Goal: Task Accomplishment & Management: Complete application form

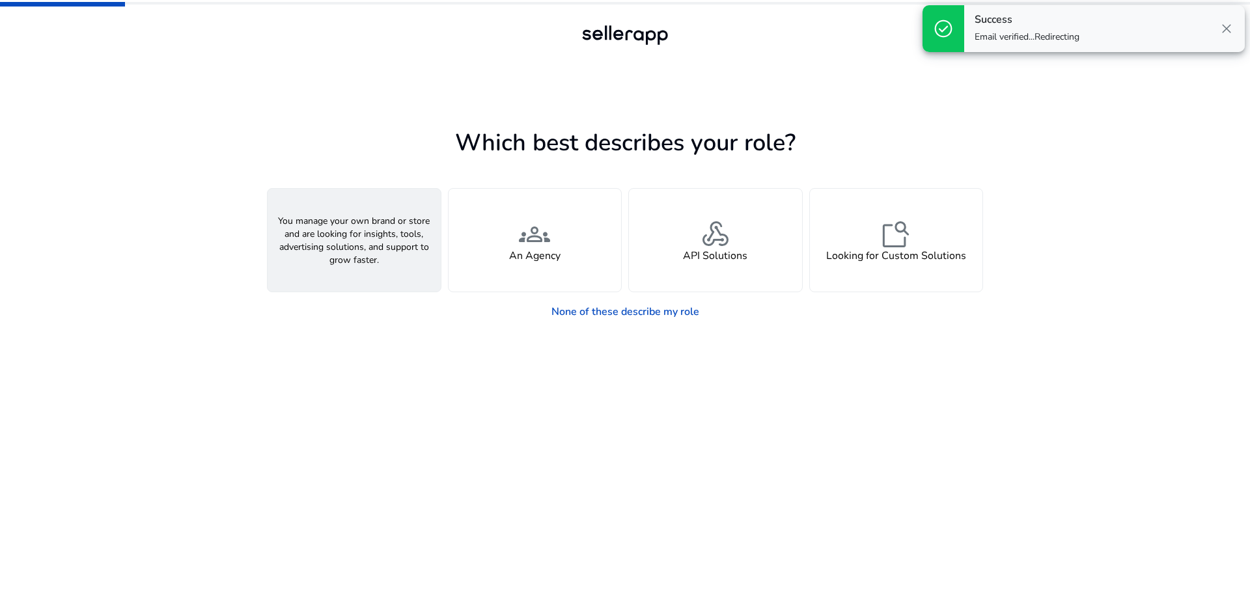
click at [392, 256] on div "person A Seller" at bounding box center [353, 240] width 173 height 103
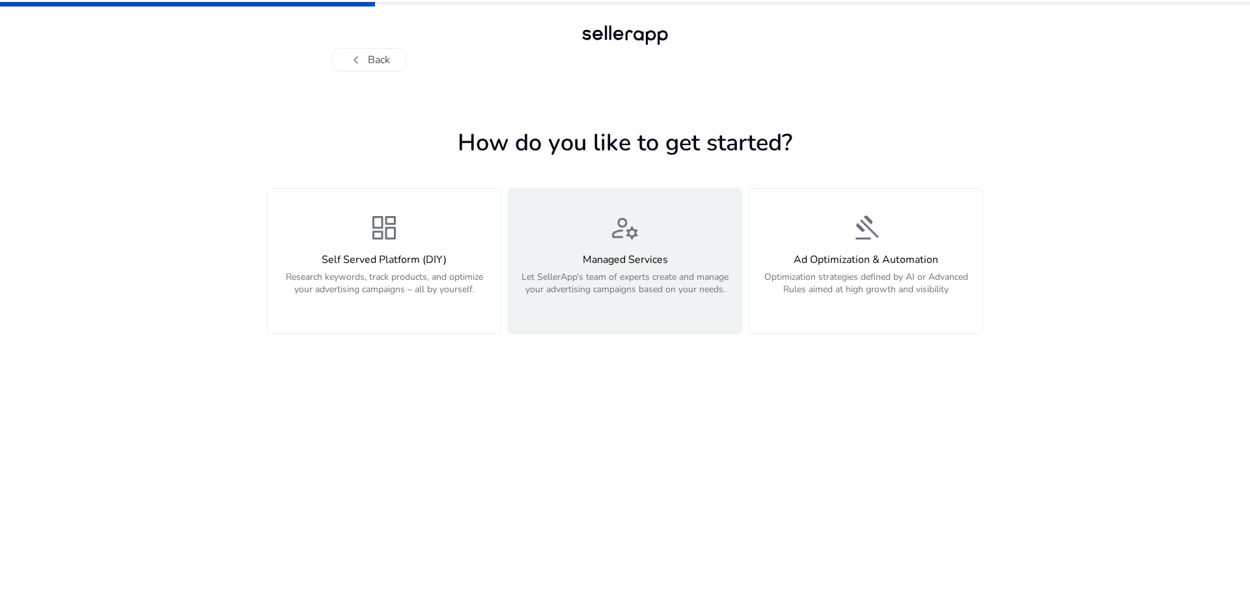
click at [700, 290] on p "Let SellerApp’s team of experts create and manage your advertising campaigns ba…" at bounding box center [624, 290] width 217 height 39
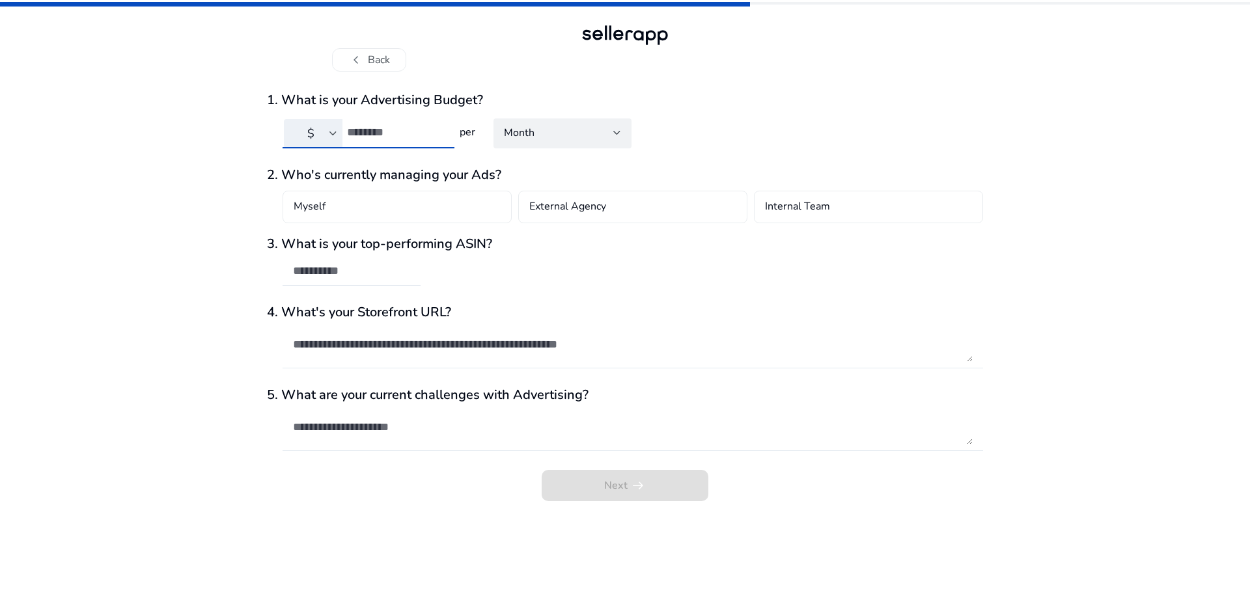
click at [419, 135] on input "number" at bounding box center [395, 132] width 97 height 14
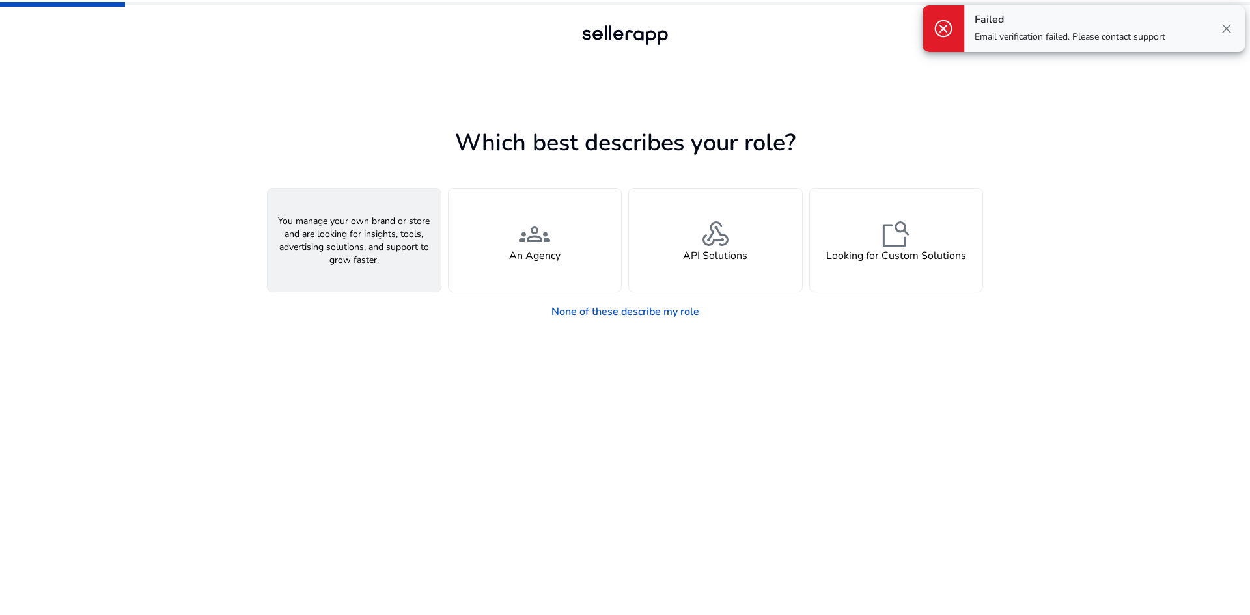
click at [391, 254] on div "person A Seller" at bounding box center [353, 240] width 173 height 103
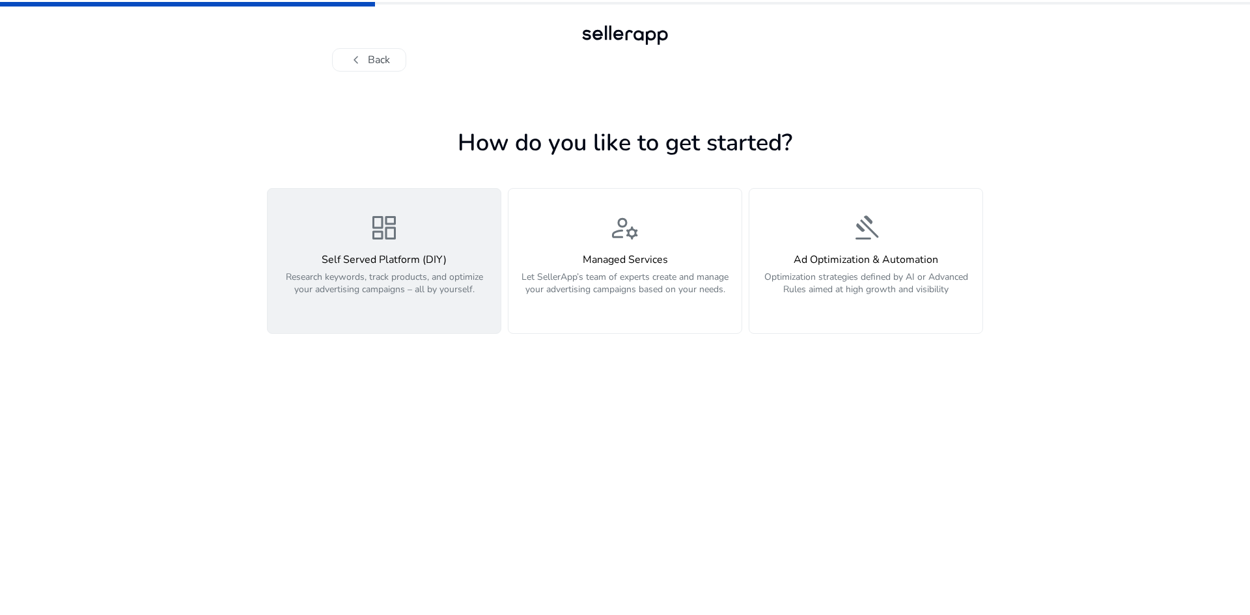
click at [396, 278] on p "Research keywords, track products, and optimize your advertising campaigns – al…" at bounding box center [383, 290] width 217 height 39
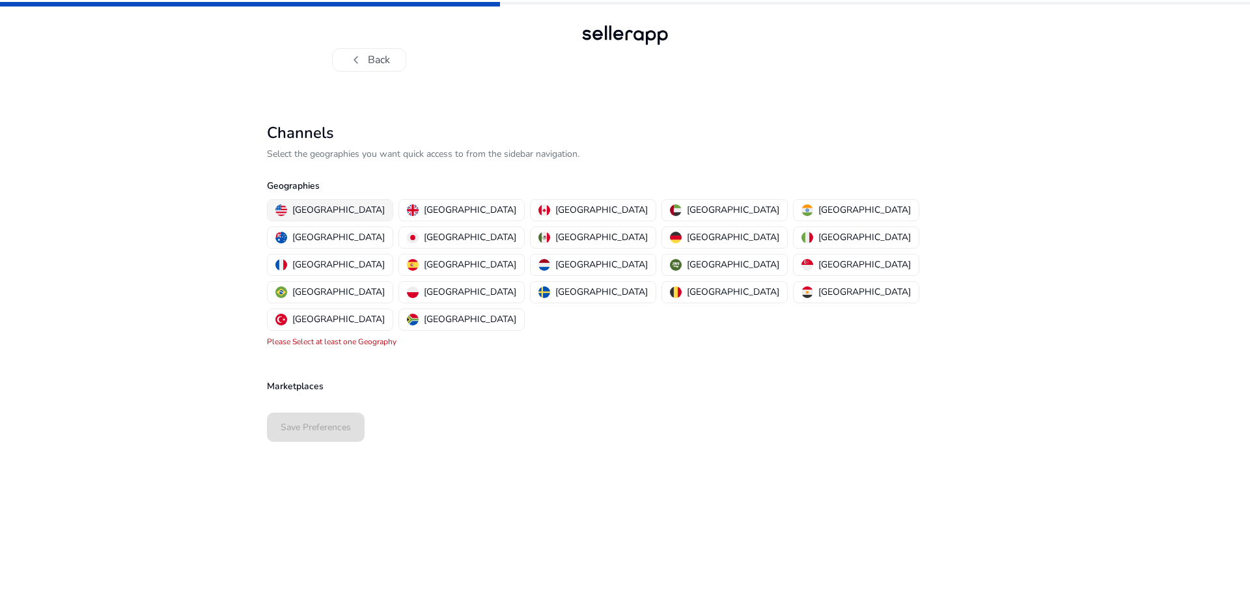
click at [347, 206] on p "[GEOGRAPHIC_DATA]" at bounding box center [338, 210] width 92 height 14
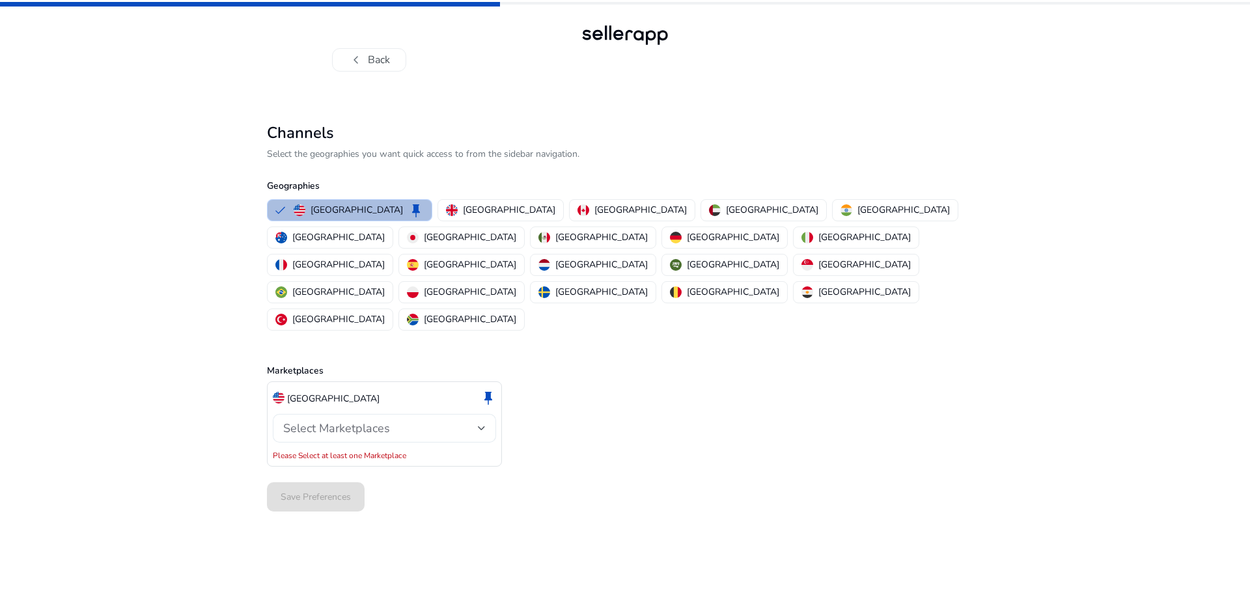
click at [406, 421] on div "Select Marketplaces" at bounding box center [380, 428] width 195 height 14
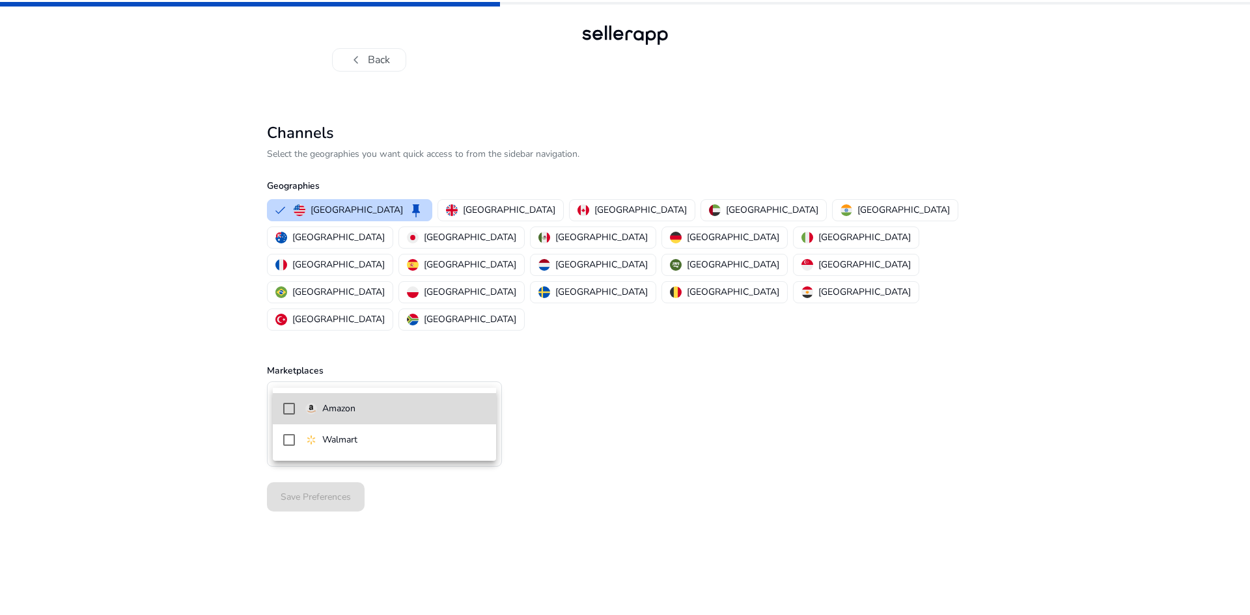
click at [394, 413] on span "Amazon" at bounding box center [395, 409] width 180 height 14
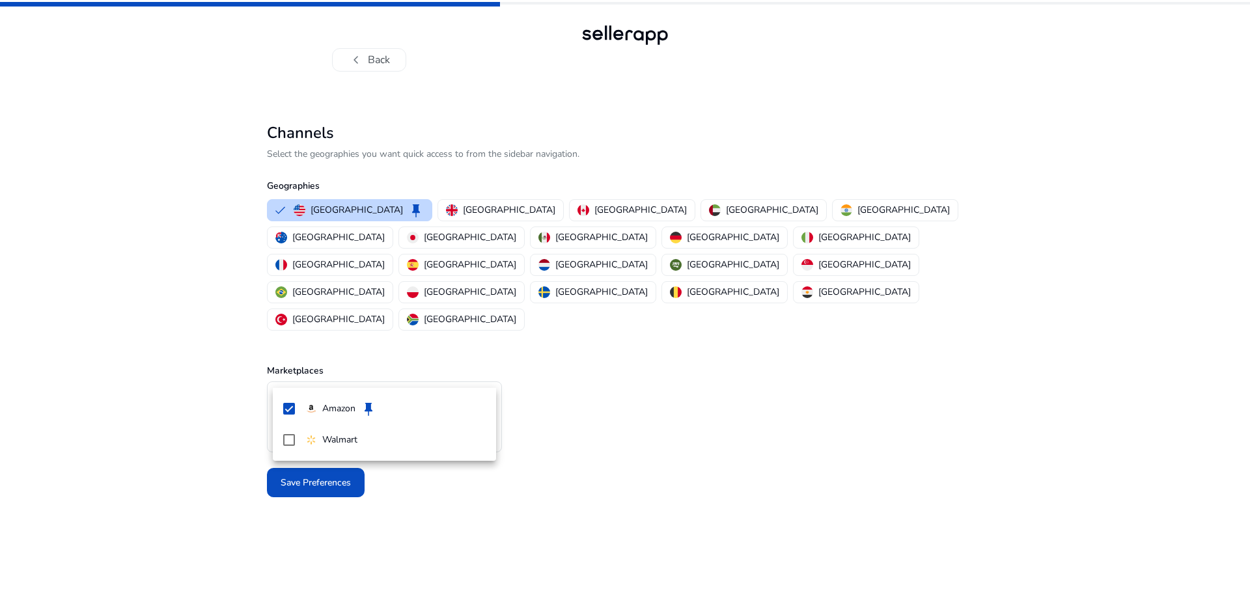
click at [414, 497] on div at bounding box center [625, 307] width 1250 height 615
click at [333, 476] on span "Save Preferences" at bounding box center [315, 483] width 70 height 14
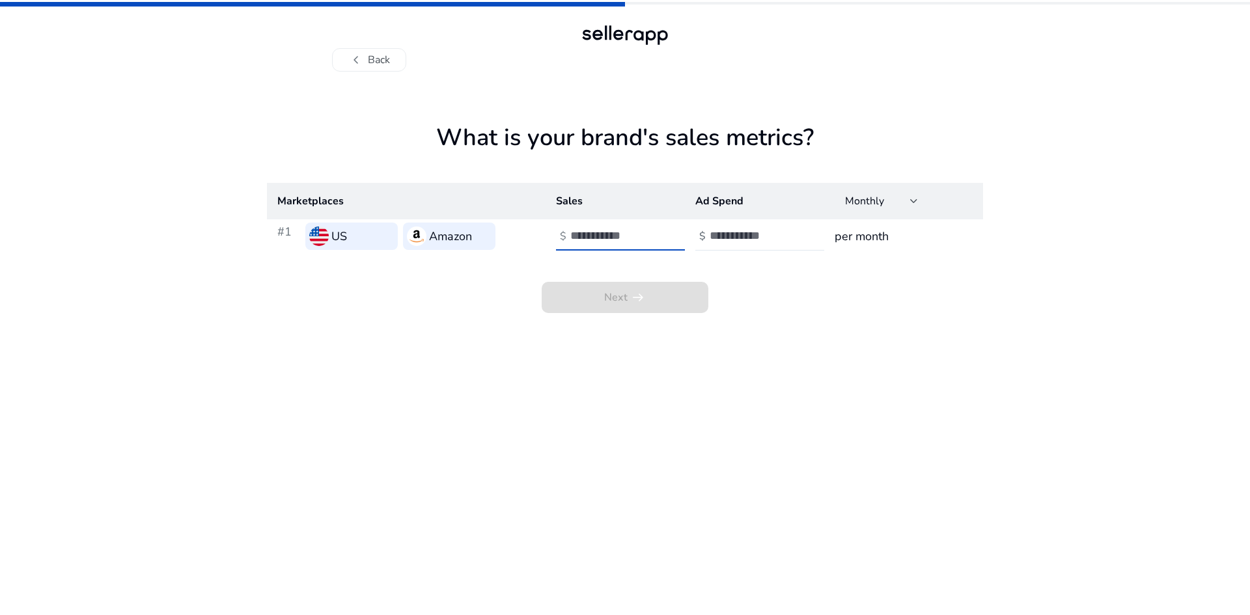
click at [579, 237] on input "number" at bounding box center [614, 235] width 88 height 14
